Goal: Task Accomplishment & Management: Use online tool/utility

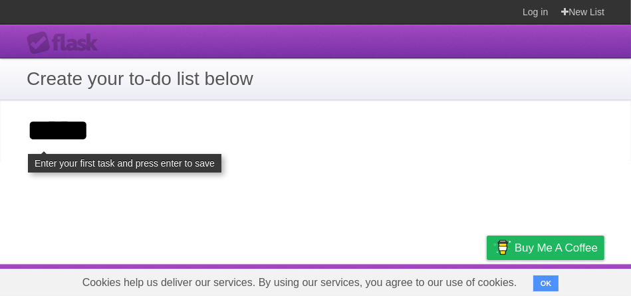
type input "*****"
click input "**********" at bounding box center [0, 0] width 0 height 0
